Goal: Information Seeking & Learning: Learn about a topic

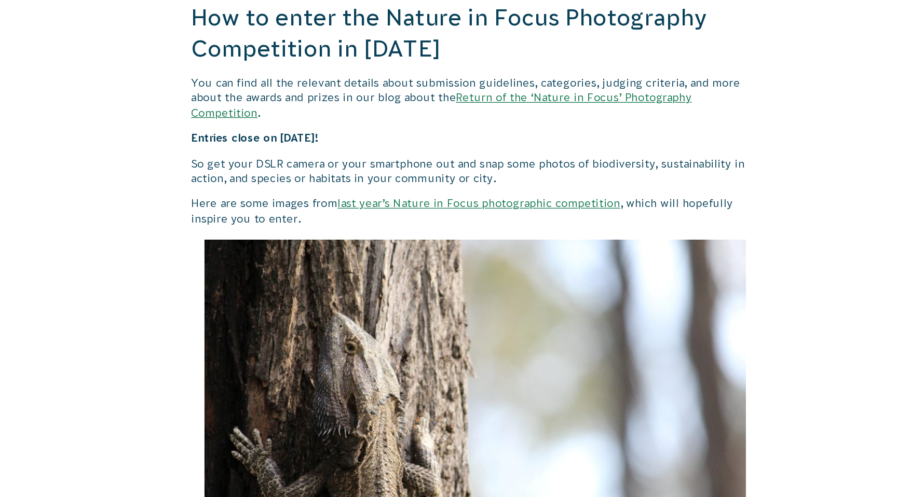
scroll to position [853, 0]
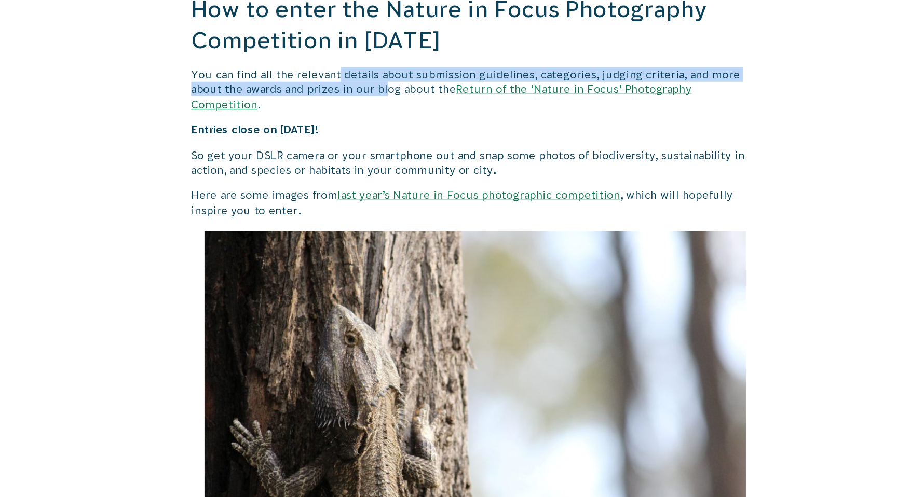
drag, startPoint x: 387, startPoint y: 164, endPoint x: 425, endPoint y: 178, distance: 40.2
click at [425, 178] on p "You can find all the relevant details about submission guidelines, categories, …" at bounding box center [496, 177] width 446 height 35
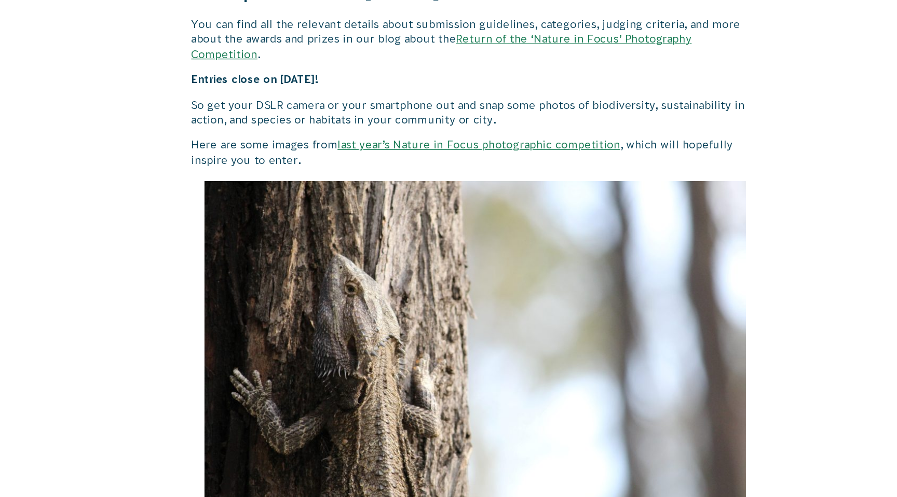
scroll to position [896, 0]
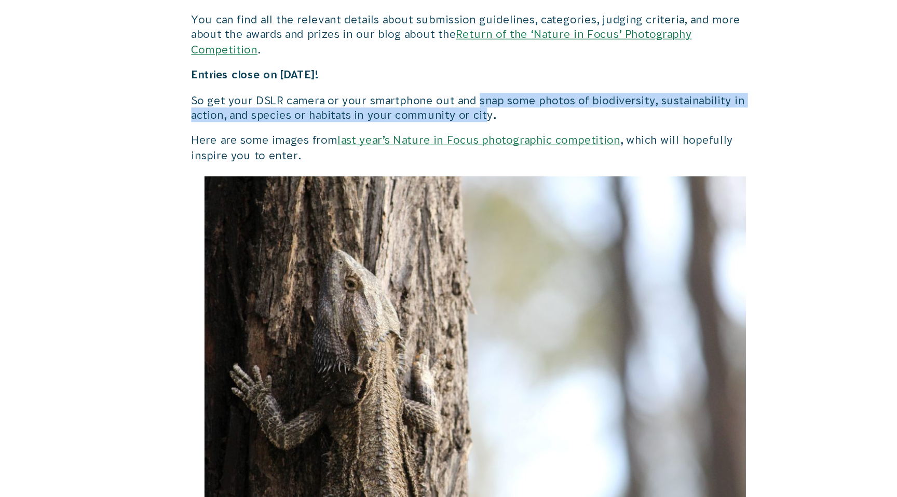
drag, startPoint x: 502, startPoint y: 184, endPoint x: 495, endPoint y: 171, distance: 14.4
click at [495, 180] on p "So get your DSLR camera or your smartphone out and snap some photos of biodiver…" at bounding box center [496, 191] width 446 height 23
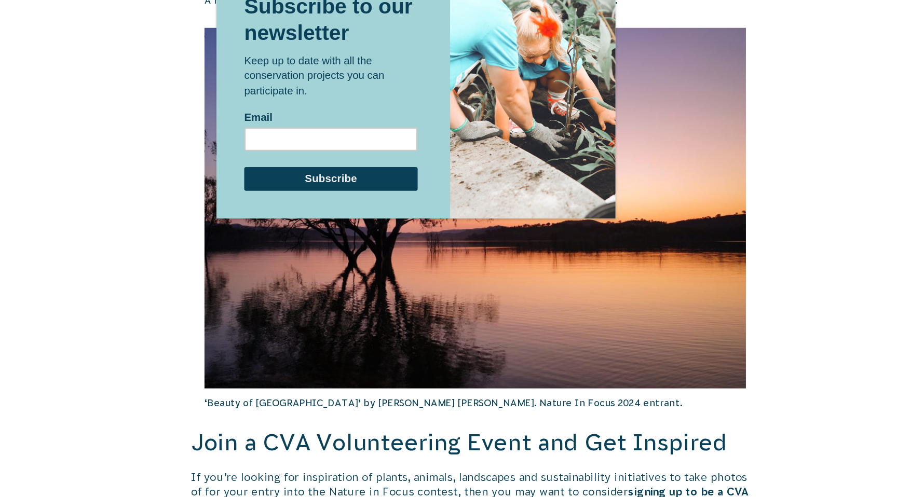
scroll to position [1701, 0]
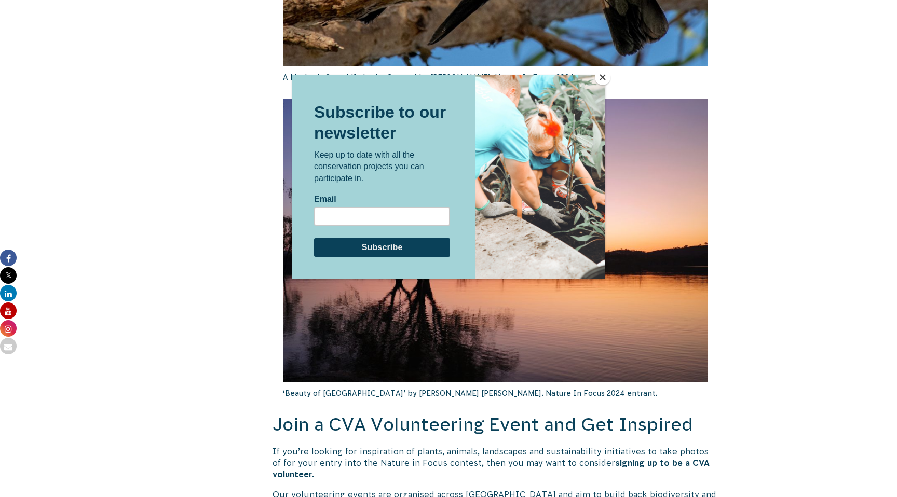
click at [603, 73] on button "Close" at bounding box center [603, 78] width 16 height 16
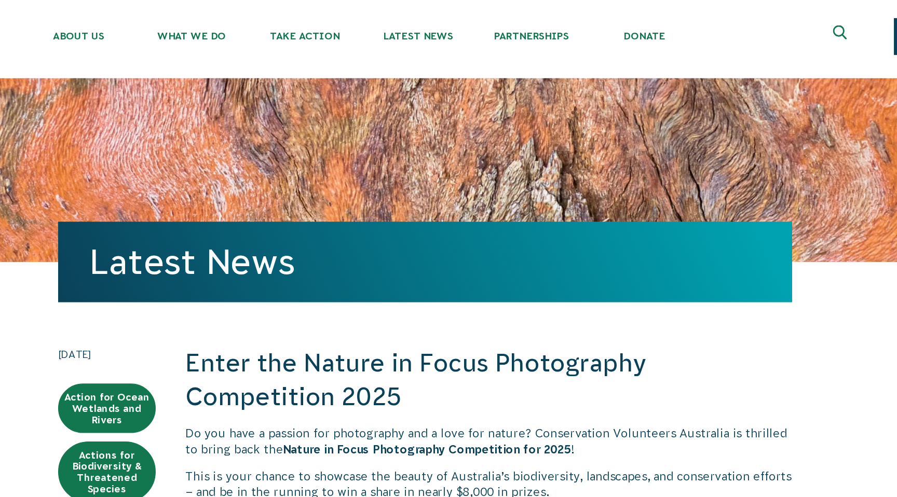
scroll to position [0, 0]
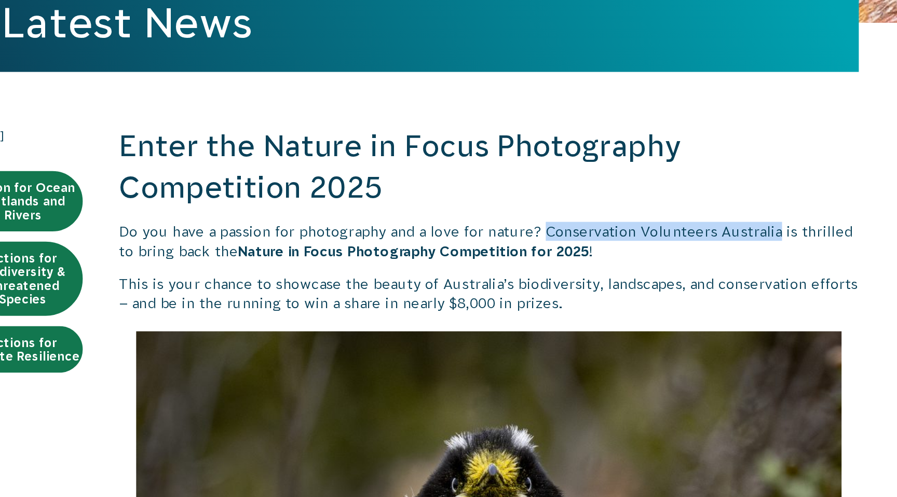
drag, startPoint x: 666, startPoint y: 323, endPoint x: 527, endPoint y: 320, distance: 139.7
click at [527, 320] on p "Do you have a passion for photography and a love for nature? Conservation Volun…" at bounding box center [496, 327] width 446 height 23
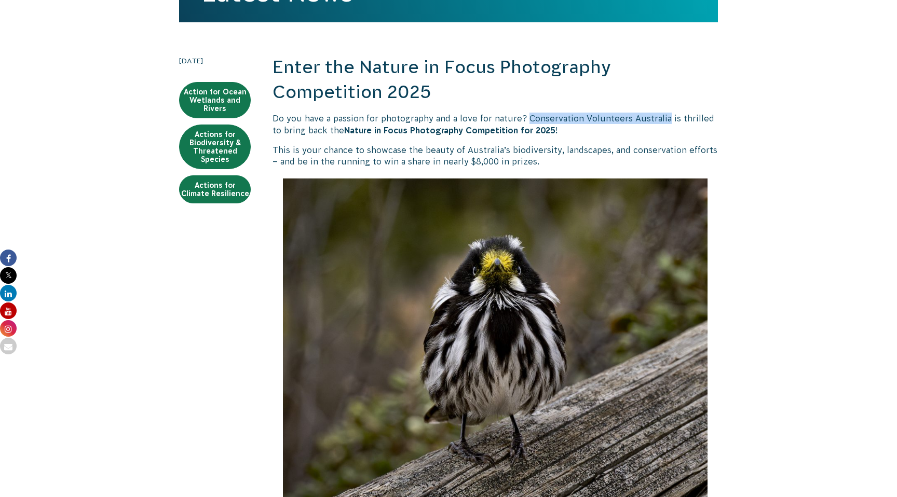
scroll to position [203, 0]
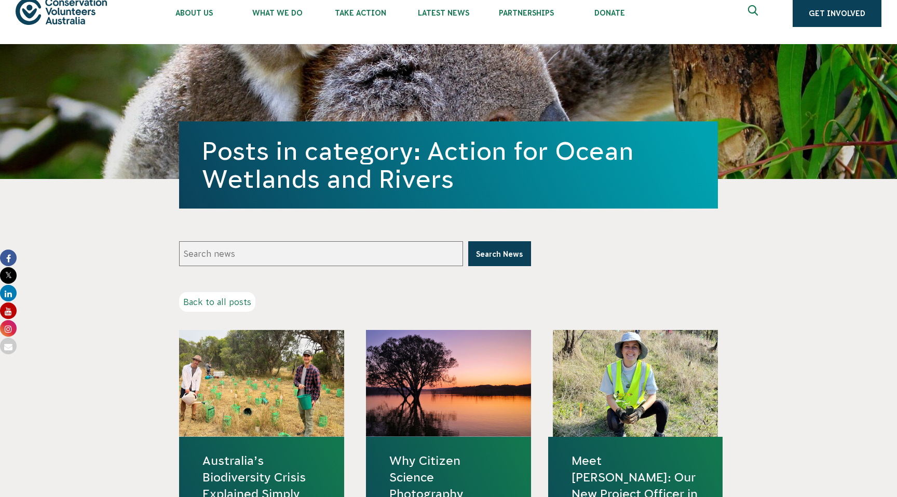
scroll to position [100, 0]
